Goal: Information Seeking & Learning: Learn about a topic

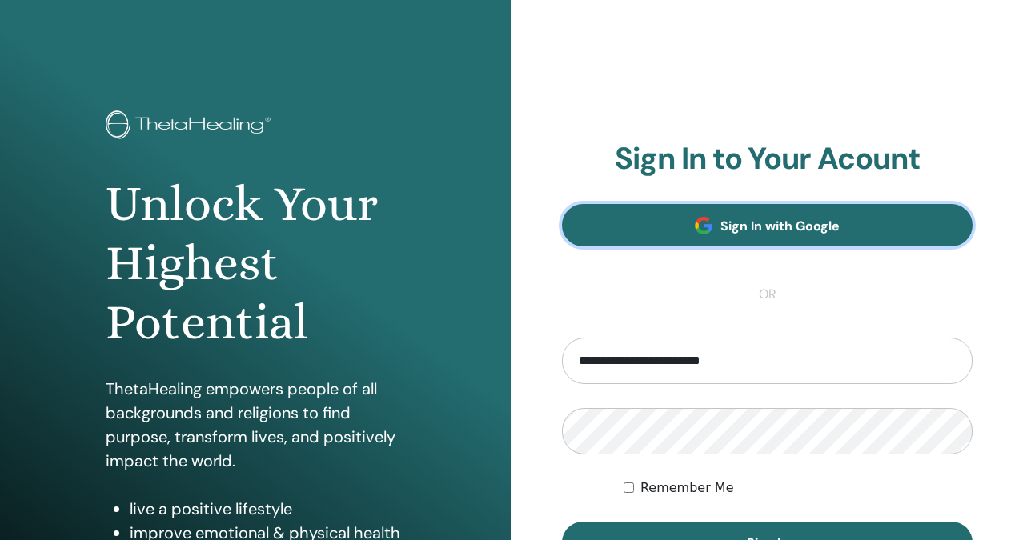
click at [723, 211] on link "Sign In with Google" at bounding box center [767, 225] width 411 height 42
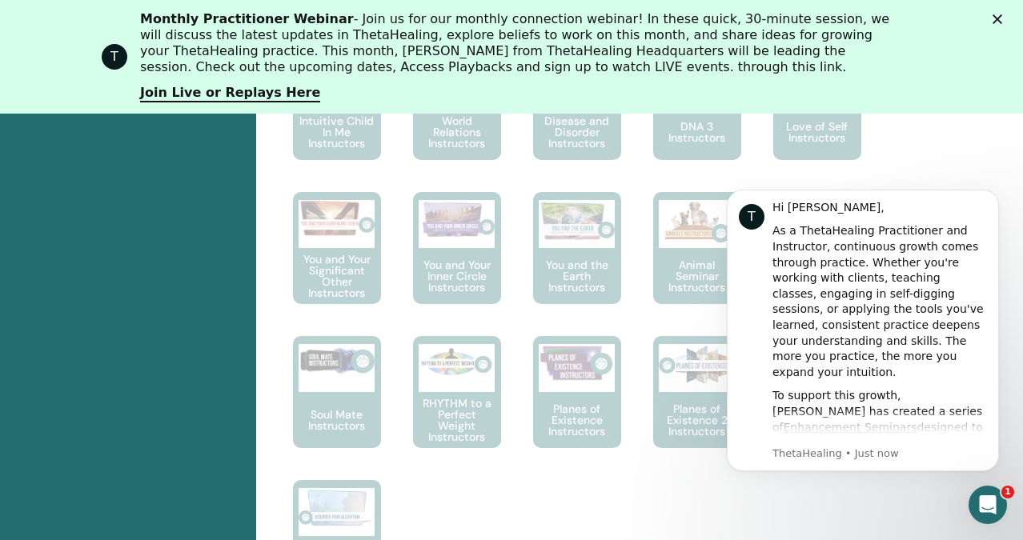
scroll to position [1168, 0]
click at [994, 194] on icon "Dismiss notification" at bounding box center [994, 194] width 6 height 6
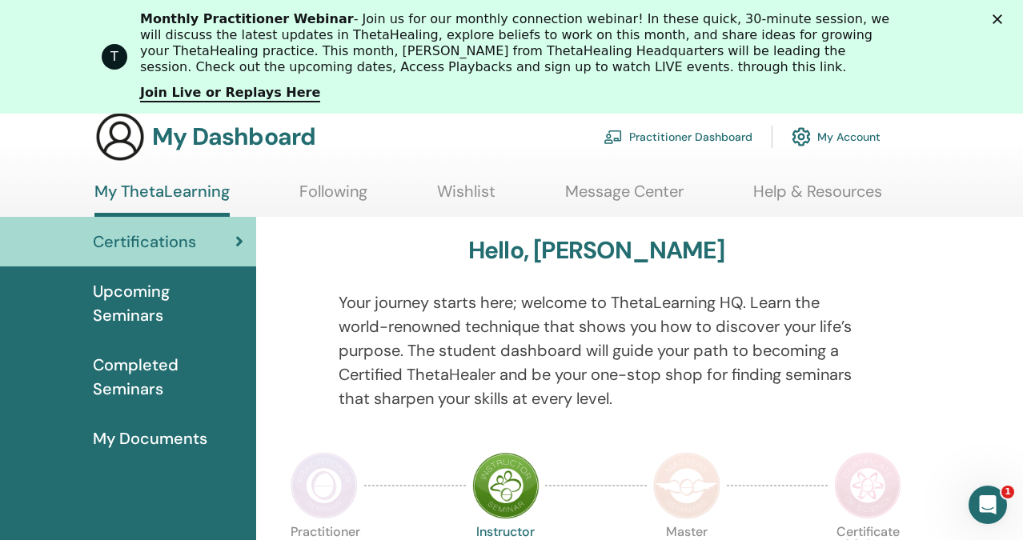
scroll to position [123, 0]
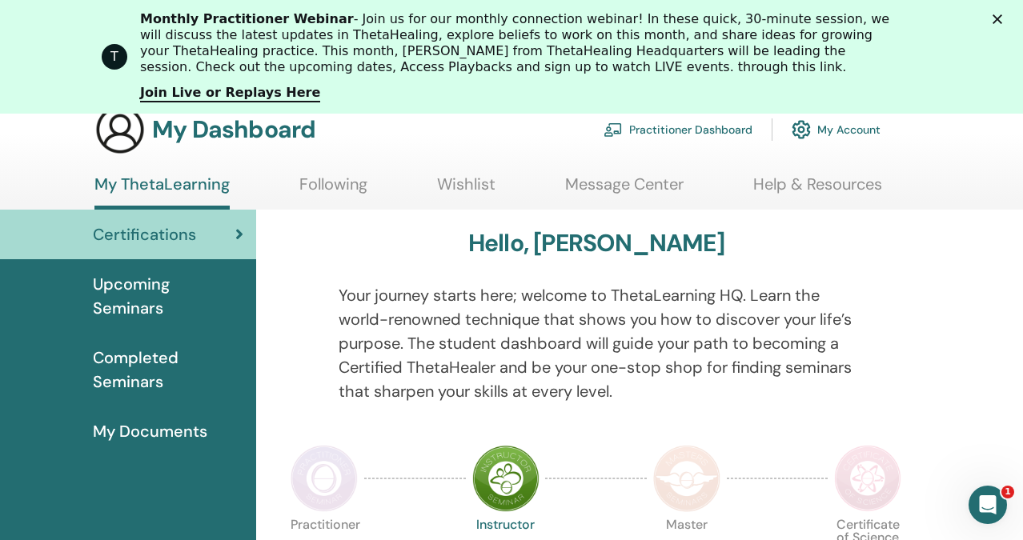
click at [151, 377] on span "Completed Seminars" at bounding box center [168, 370] width 151 height 48
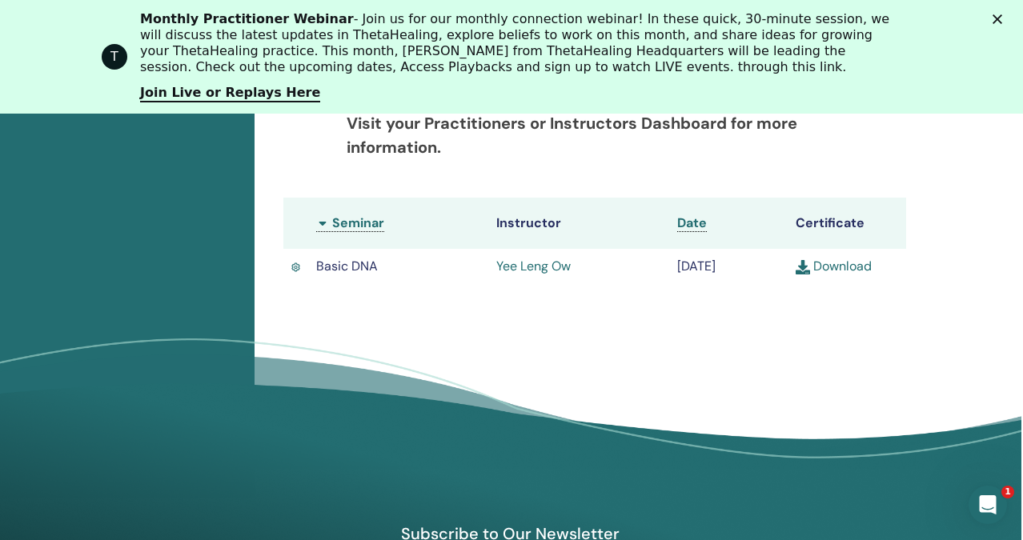
scroll to position [488, 2]
click at [819, 275] on link "Download" at bounding box center [833, 266] width 76 height 17
click at [996, 18] on polygon "Close" at bounding box center [998, 19] width 10 height 10
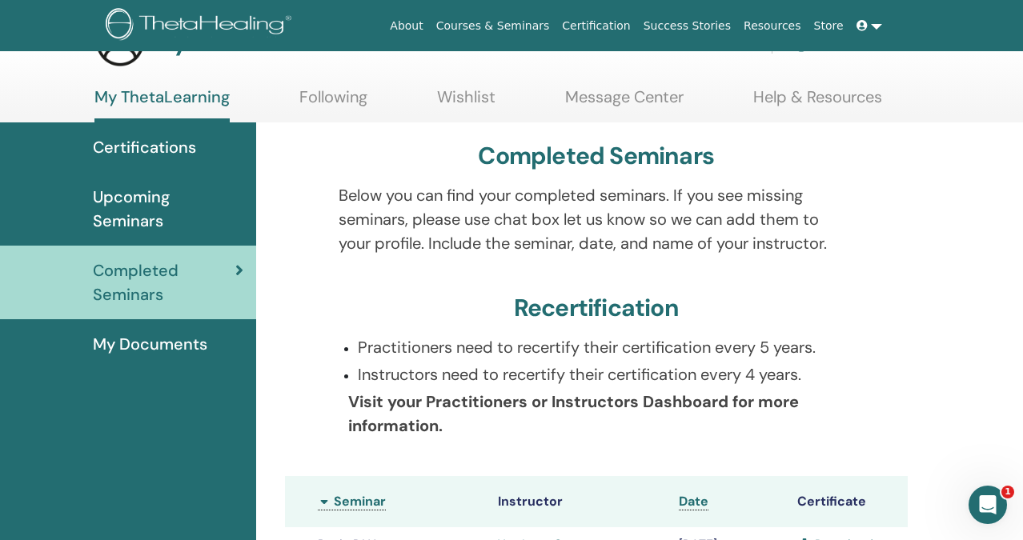
scroll to position [0, 0]
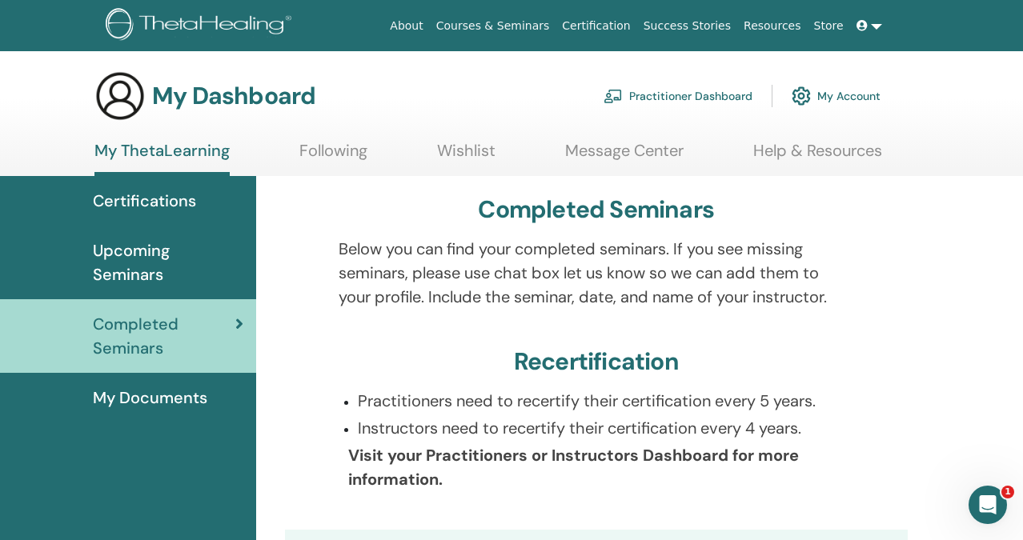
click at [133, 402] on span "My Documents" at bounding box center [150, 398] width 115 height 24
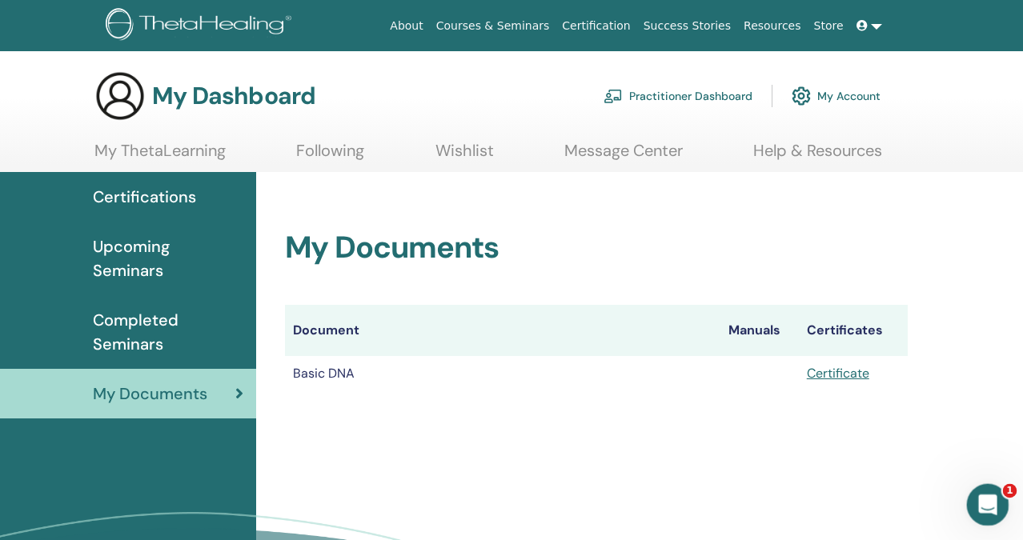
click at [974, 499] on div "Open Intercom Messenger" at bounding box center [985, 502] width 53 height 53
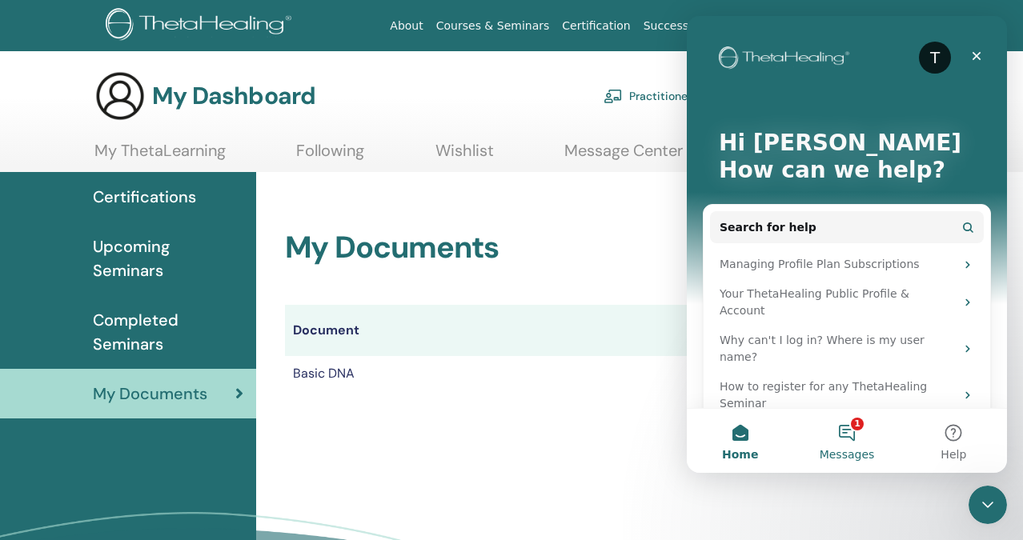
click at [863, 443] on button "1 Messages" at bounding box center [847, 441] width 106 height 64
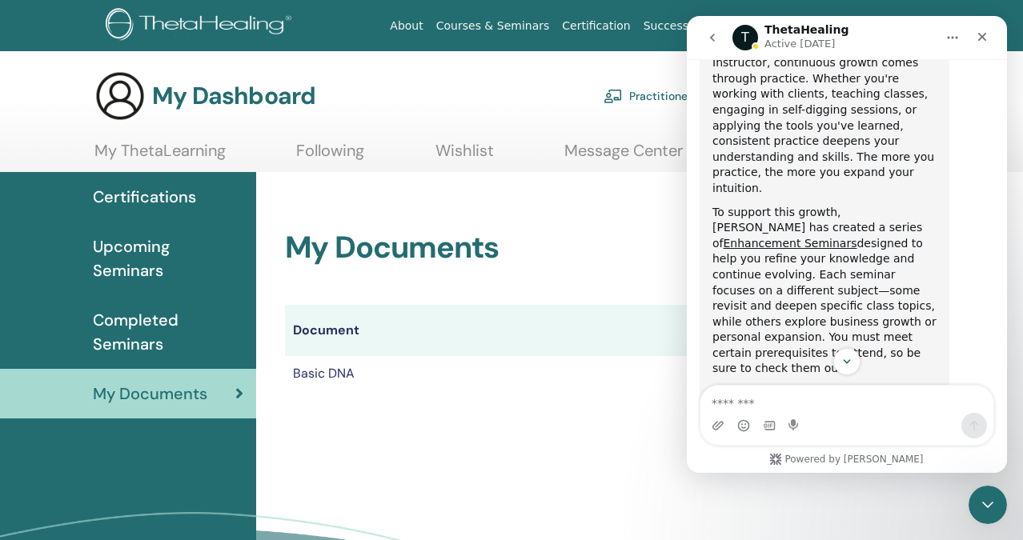
scroll to position [318, 0]
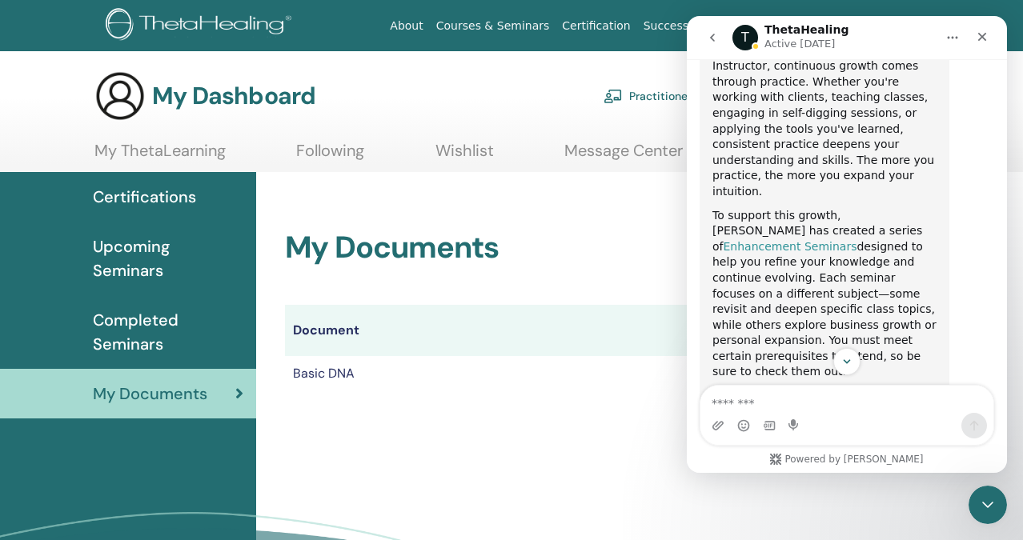
click at [851, 240] on link "Enhancement Seminars" at bounding box center [791, 246] width 134 height 13
click at [987, 36] on icon "Close" at bounding box center [982, 36] width 13 height 13
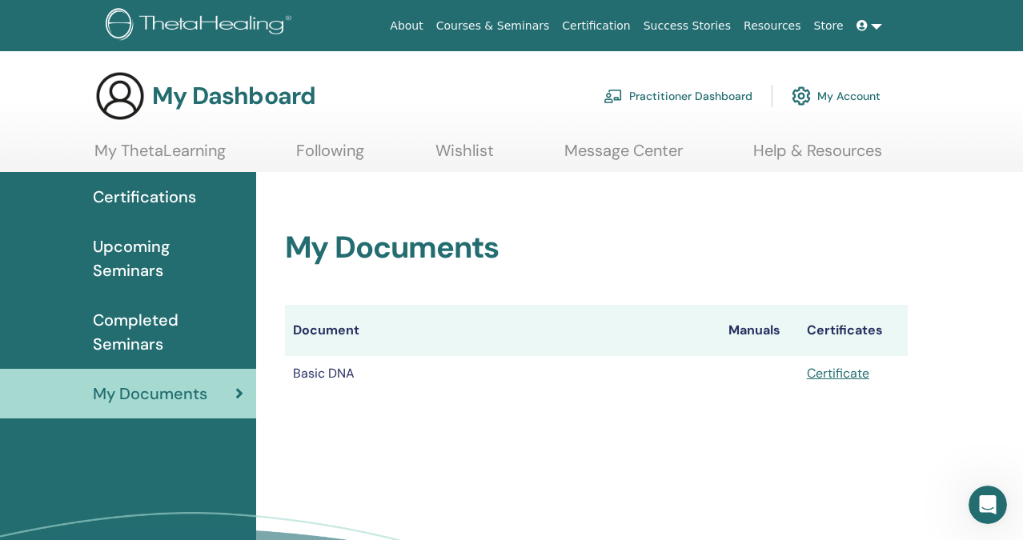
scroll to position [995, 0]
click at [170, 271] on span "Upcoming Seminars" at bounding box center [168, 259] width 151 height 48
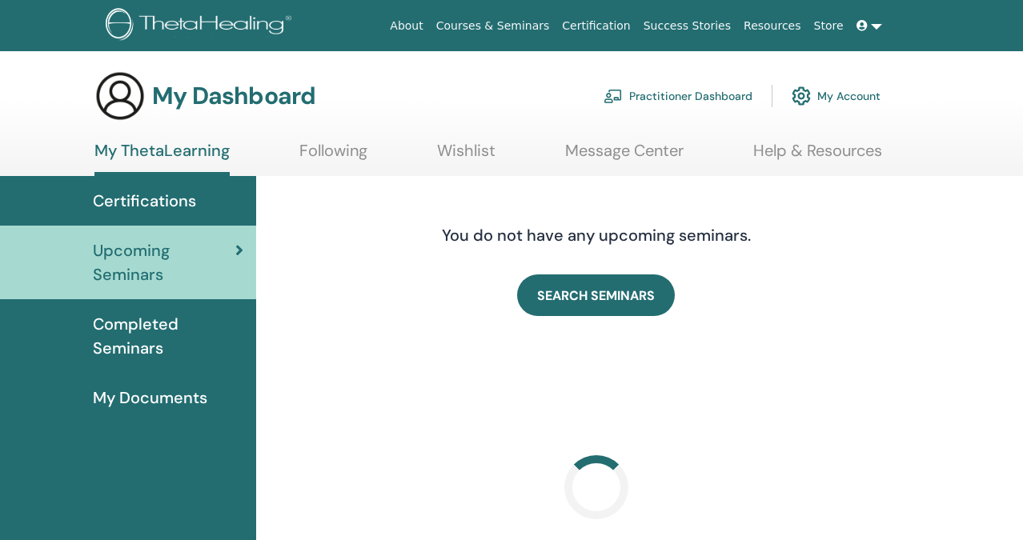
click at [167, 222] on link "Certifications" at bounding box center [128, 201] width 256 height 50
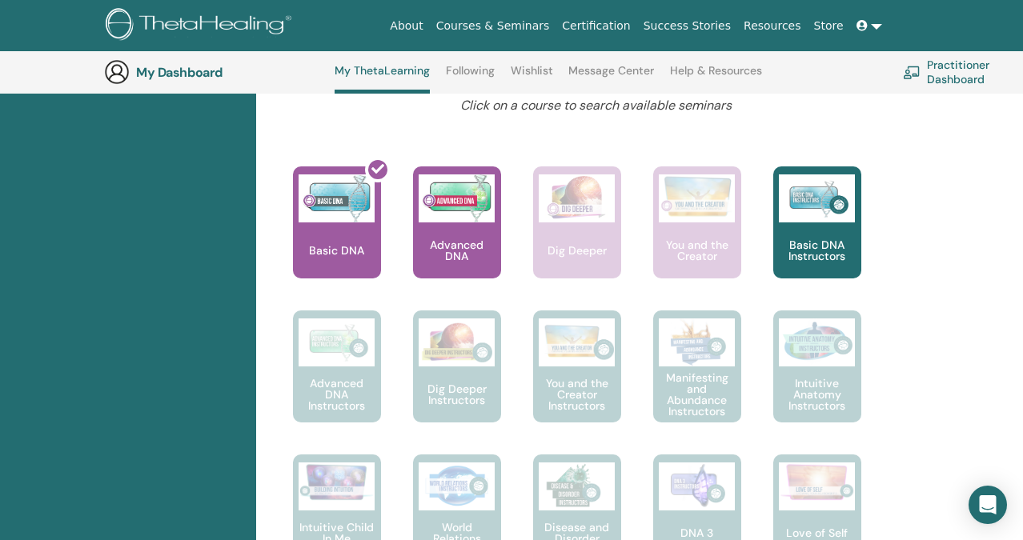
scroll to position [653, 0]
